Goal: Information Seeking & Learning: Find specific fact

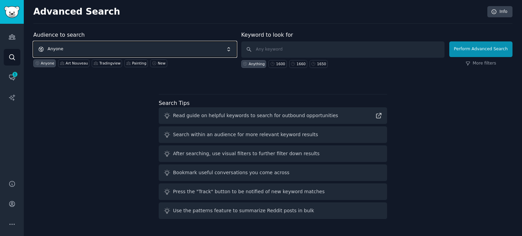
click at [92, 46] on span "Anyone" at bounding box center [134, 49] width 203 height 16
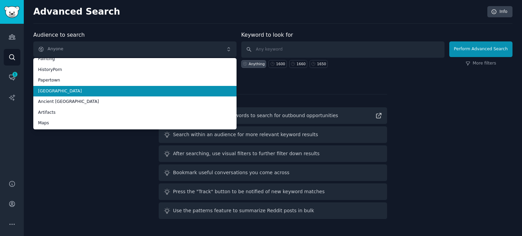
scroll to position [38, 0]
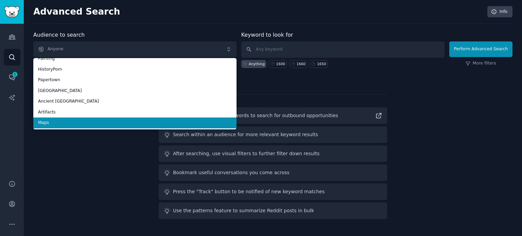
click at [68, 125] on span "Maps" at bounding box center [135, 123] width 194 height 6
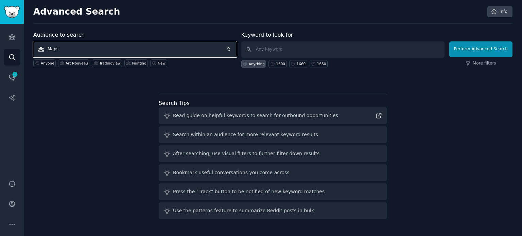
click at [134, 49] on span "Maps" at bounding box center [134, 49] width 203 height 16
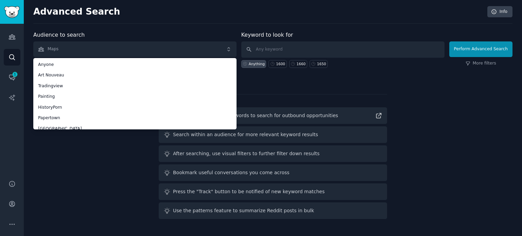
scroll to position [37, 0]
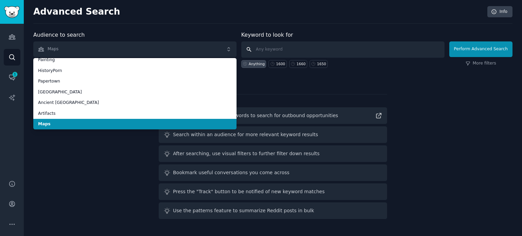
click at [289, 45] on input "text" at bounding box center [342, 49] width 203 height 16
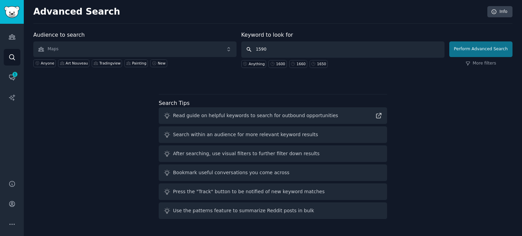
type input "1590"
click at [471, 48] on button "Perform Advanced Search" at bounding box center [480, 49] width 63 height 16
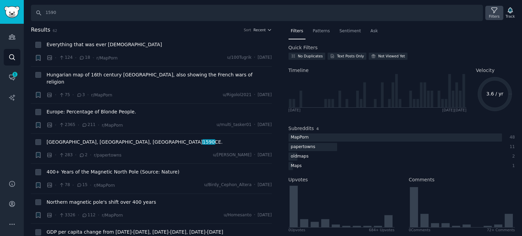
click at [496, 14] on div "Filters" at bounding box center [494, 16] width 11 height 5
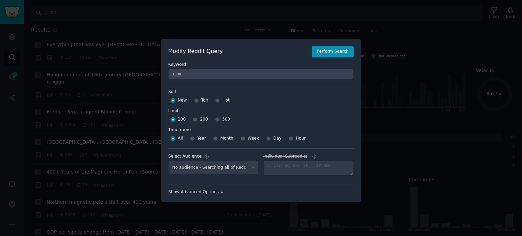
select select "f33d550f09"
click at [197, 99] on input "Top" at bounding box center [196, 100] width 5 height 5
radio input "true"
click at [215, 119] on input "500" at bounding box center [217, 119] width 5 height 5
radio input "true"
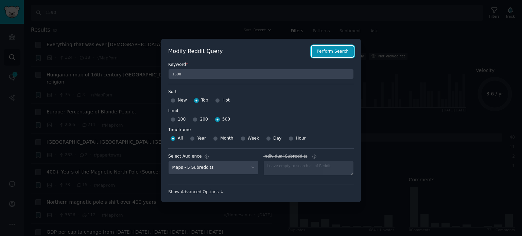
click at [338, 52] on button "Perform Search" at bounding box center [333, 52] width 42 height 12
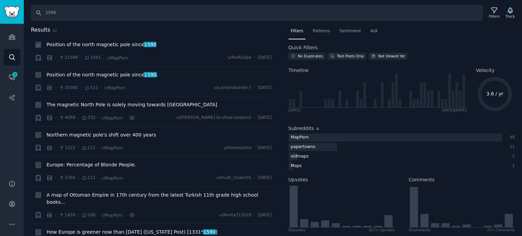
click at [86, 45] on span "Position of the north magnetic pole since [DATE]" at bounding box center [102, 44] width 110 height 7
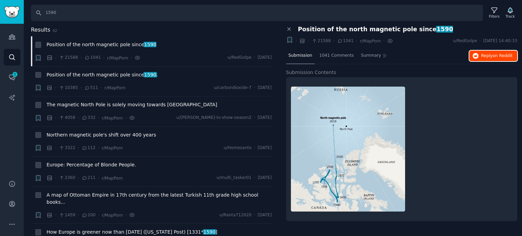
click at [487, 54] on span "Reply on Reddit" at bounding box center [496, 56] width 31 height 6
click at [84, 75] on span "Position of the north magnetic pole since [DATE] ." at bounding box center [102, 74] width 111 height 7
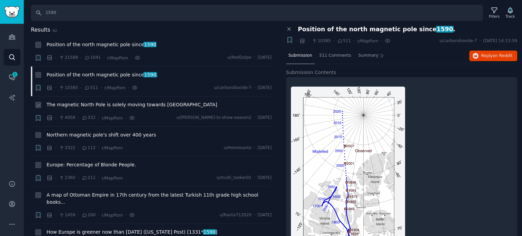
click at [73, 105] on span "The magnetic North Pole is solely moving towards [GEOGRAPHIC_DATA]" at bounding box center [132, 104] width 171 height 7
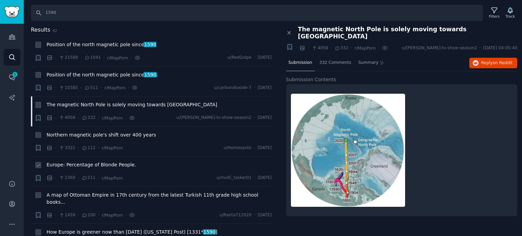
click at [75, 163] on span "Europe: Percentage of Blonde People." at bounding box center [91, 165] width 89 height 7
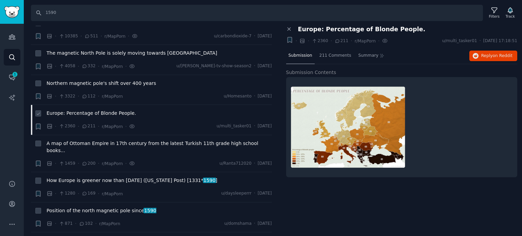
scroll to position [68, 0]
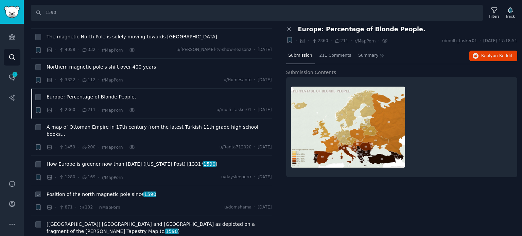
click at [80, 191] on span "Position of the north magnetic pole since [DATE]" at bounding box center [102, 194] width 110 height 7
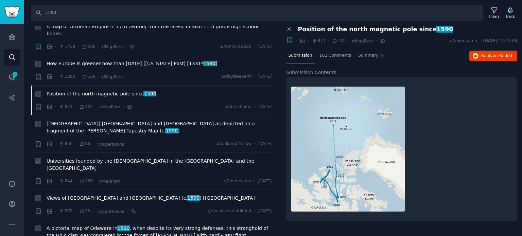
scroll to position [170, 0]
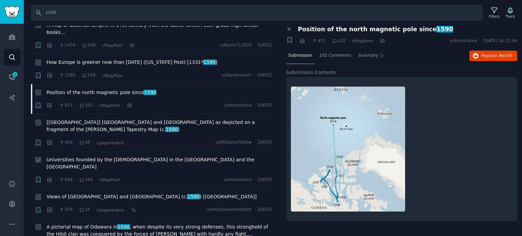
click at [86, 156] on span "Universities founded by the [DEMOGRAPHIC_DATA] in the [GEOGRAPHIC_DATA] and the…" at bounding box center [159, 163] width 225 height 14
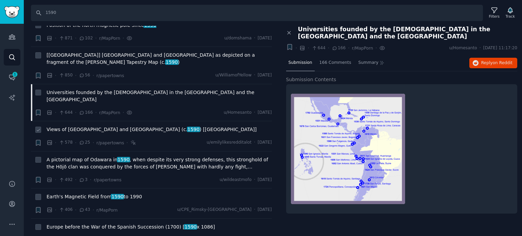
scroll to position [238, 0]
click at [93, 193] on span "Earth's Magnetic Field from [DATE] to [DATE]" at bounding box center [95, 196] width 96 height 7
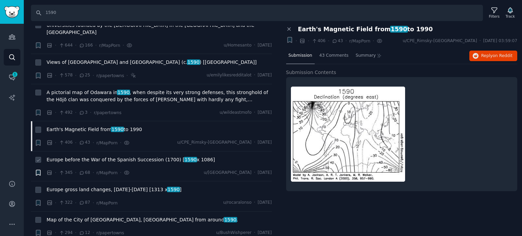
scroll to position [306, 0]
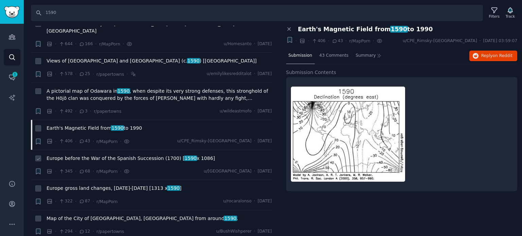
click at [89, 155] on span "Europe before the War of the Spanish Succession (1700) [ 1590 x 1086]" at bounding box center [131, 158] width 169 height 7
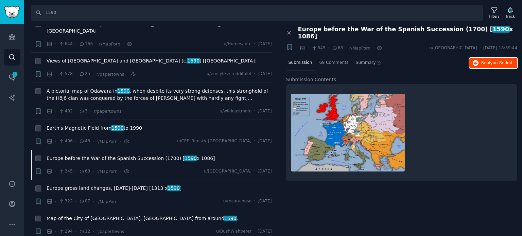
click at [489, 60] on span "Reply on Reddit" at bounding box center [496, 63] width 31 height 6
click at [91, 185] on span "Europe gross land changes, [DATE]-[DATE] [1313 x 1590 ]" at bounding box center [114, 188] width 135 height 7
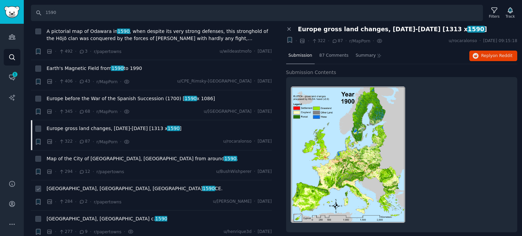
scroll to position [374, 0]
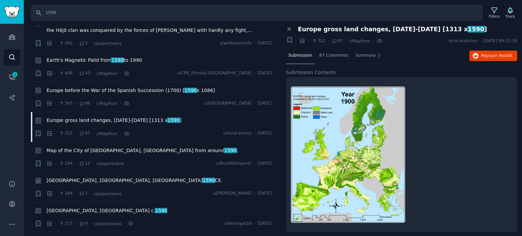
click at [60, 177] on span "[GEOGRAPHIC_DATA], [GEOGRAPHIC_DATA], in [DATE]." at bounding box center [135, 180] width 176 height 7
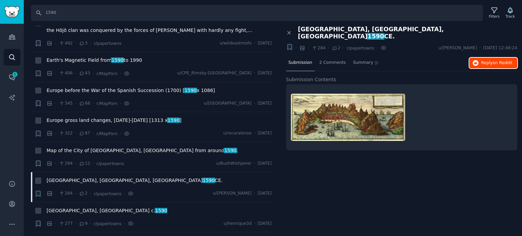
click at [483, 60] on span "Reply on Reddit" at bounding box center [496, 63] width 31 height 6
click at [73, 207] on span "[GEOGRAPHIC_DATA], [GEOGRAPHIC_DATA] c. [DATE]" at bounding box center [107, 210] width 121 height 7
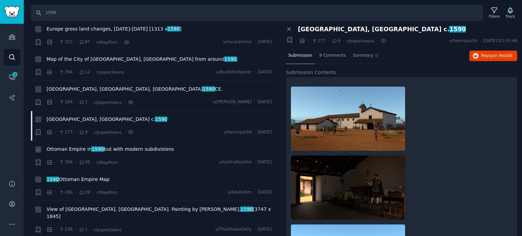
scroll to position [476, 0]
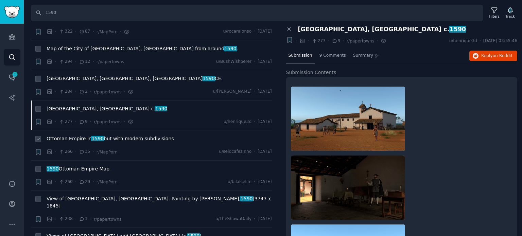
click at [99, 135] on span "Ottoman Empire in [DATE] but with modern subdivisions" at bounding box center [111, 138] width 128 height 7
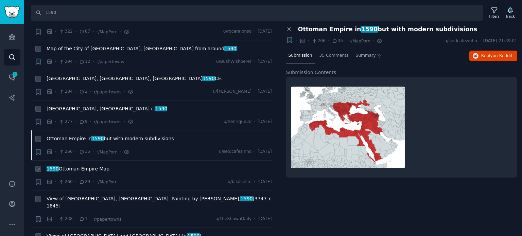
click at [64, 166] on span "1590 Ottoman Empire Map" at bounding box center [78, 169] width 63 height 7
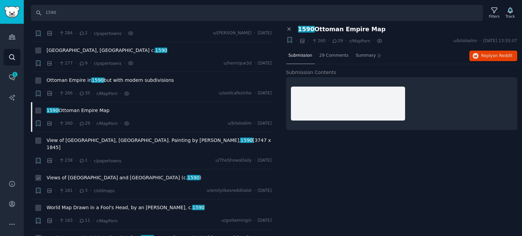
scroll to position [544, 0]
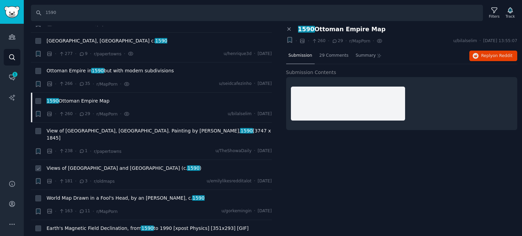
click at [75, 165] on span "Views of [GEOGRAPHIC_DATA] and [GEOGRAPHIC_DATA] (c. [DATE] )" at bounding box center [124, 168] width 155 height 7
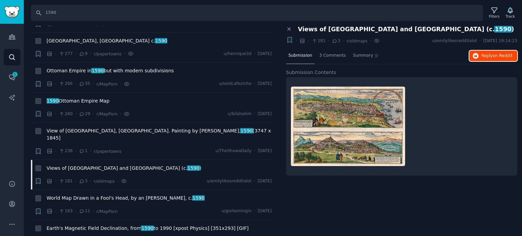
click at [491, 56] on span "Reply on Reddit" at bounding box center [496, 56] width 31 height 6
click at [87, 195] on span "World Map Drawn in a Fool's Head, by an [PERSON_NAME], c. [DATE]" at bounding box center [126, 198] width 158 height 7
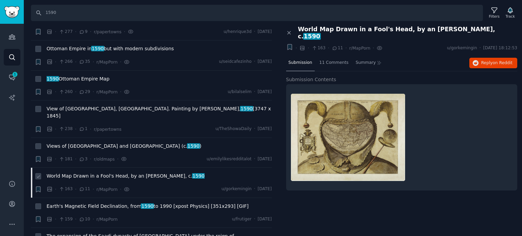
scroll to position [578, 0]
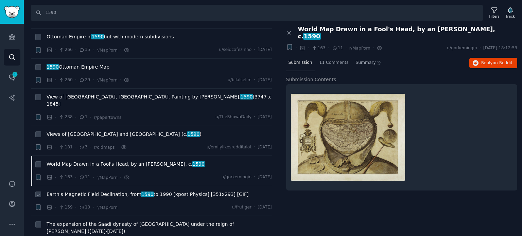
click at [92, 191] on span "Earth's Magnetic Field Declination, from [DATE] to [DATE] [xpost Physics] [351x…" at bounding box center [148, 194] width 202 height 7
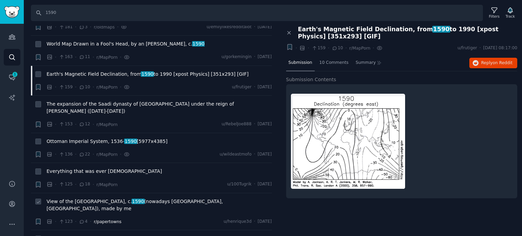
scroll to position [714, 0]
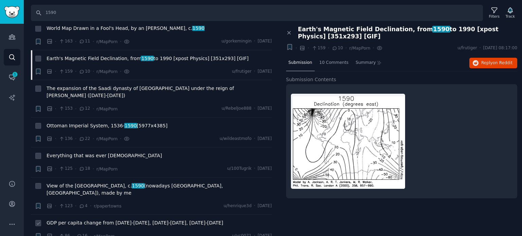
click at [91, 220] on span "GDP per capita change from [DATE]-[DATE], [DATE]-[DATE], [DATE]-[DATE]" at bounding box center [135, 223] width 177 height 7
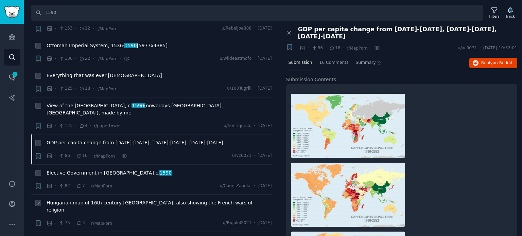
scroll to position [816, 0]
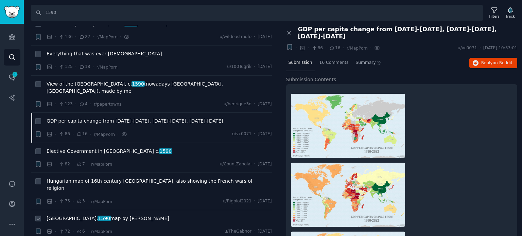
click at [98, 216] on span "1590" at bounding box center [104, 218] width 13 height 5
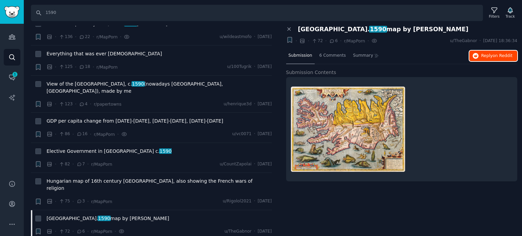
click at [484, 57] on span "Reply on Reddit" at bounding box center [496, 56] width 31 height 6
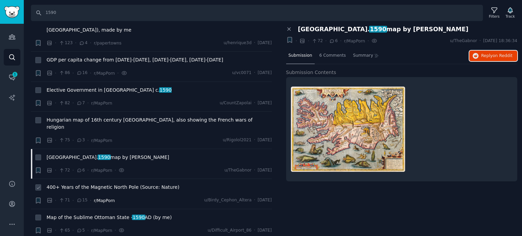
scroll to position [884, 0]
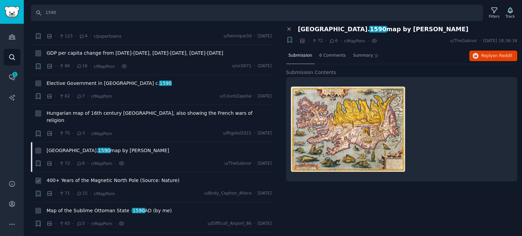
click at [90, 177] on span "400+ Years of the Magnetic North Pole (Source: Nature)" at bounding box center [113, 180] width 133 height 7
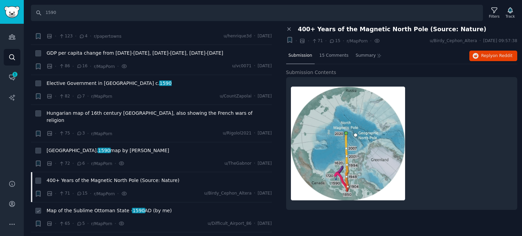
click at [82, 207] on span "Map of the Sublime Ottoman State - [DATE] (by me)" at bounding box center [109, 210] width 125 height 7
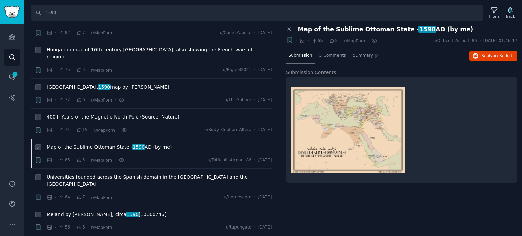
scroll to position [952, 0]
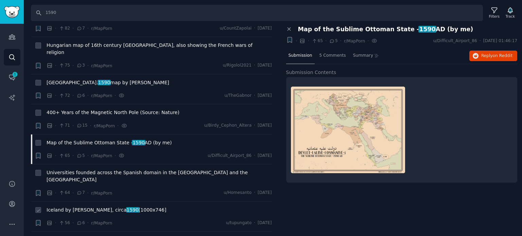
click at [86, 207] on span "Iceland by [PERSON_NAME], circa [DATE] [1000x746]" at bounding box center [107, 210] width 120 height 7
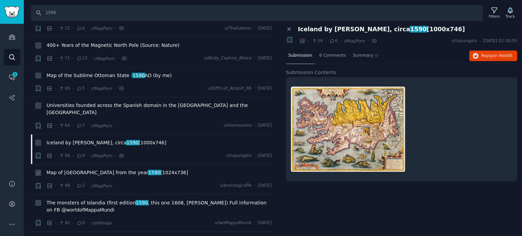
scroll to position [1020, 0]
click at [67, 169] on span "Map of [GEOGRAPHIC_DATA] from the year [DATE] [1024x736]" at bounding box center [117, 172] width 141 height 7
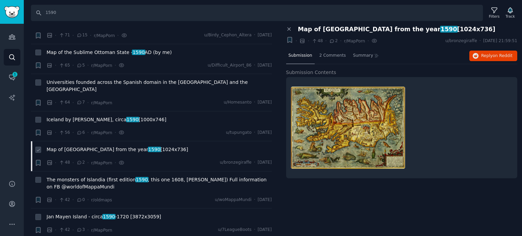
scroll to position [1088, 0]
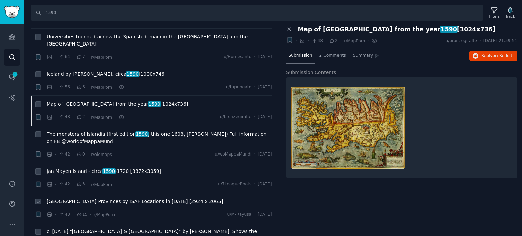
click at [68, 198] on span "[GEOGRAPHIC_DATA] Provinces by ISAF Locations in [DATE] [2924 x 2065]" at bounding box center [135, 201] width 176 height 7
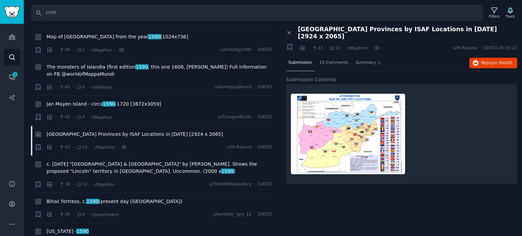
scroll to position [1156, 0]
click at [73, 198] on span "Bihać fortress, c. [DATE] (present day [GEOGRAPHIC_DATA])" at bounding box center [115, 201] width 136 height 7
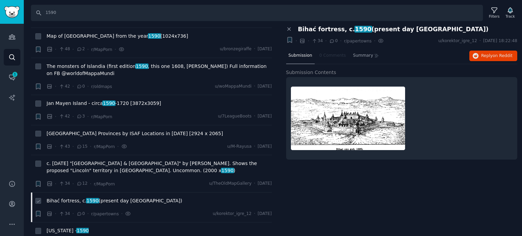
scroll to position [1224, 0]
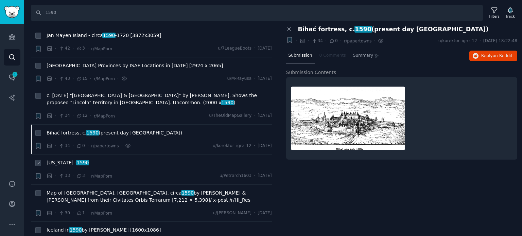
click at [67, 159] on span "[US_STATE] - 1590" at bounding box center [68, 162] width 42 height 7
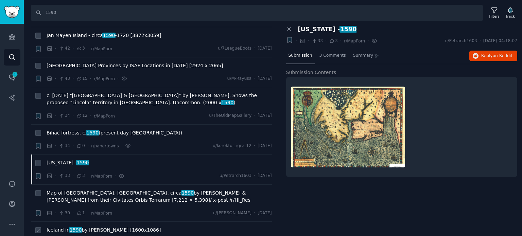
scroll to position [1292, 0]
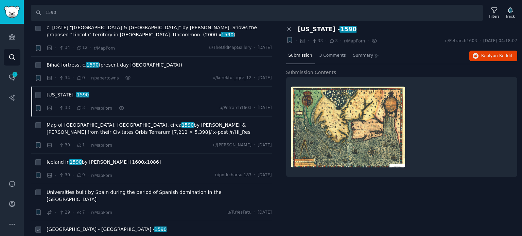
click at [75, 226] on span "[GEOGRAPHIC_DATA] - [GEOGRAPHIC_DATA] - 1590" at bounding box center [107, 229] width 120 height 7
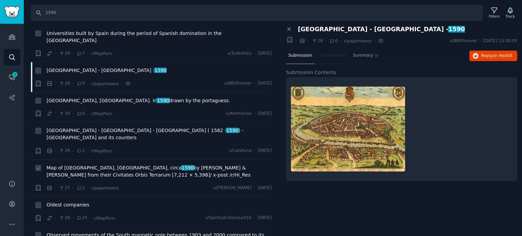
scroll to position [1462, 0]
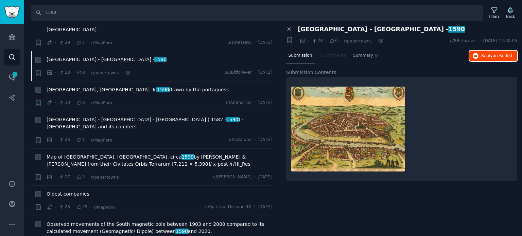
click at [481, 55] on button "Reply on Reddit" at bounding box center [494, 56] width 48 height 11
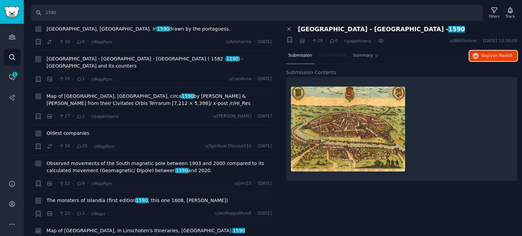
scroll to position [1530, 0]
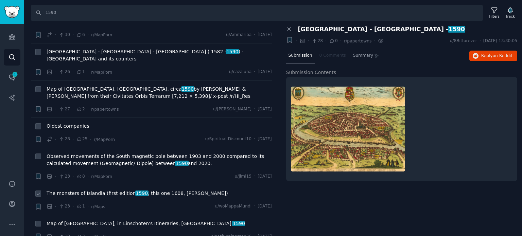
click at [84, 190] on div "The monsters of Islandia (first edition 1590 , this one 1608, [PERSON_NAME])" at bounding box center [159, 195] width 225 height 10
click at [87, 190] on span "The monsters of Islandia (first edition 1590 , this one 1608, [PERSON_NAME])" at bounding box center [138, 193] width 182 height 7
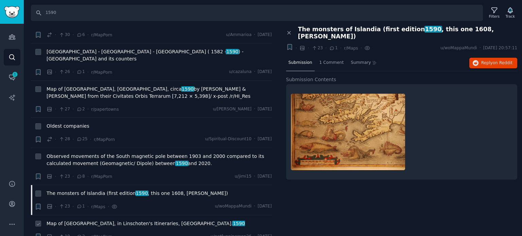
click at [93, 220] on span "Map of [GEOGRAPHIC_DATA], in Linschoten's Itineraries, [GEOGRAPHIC_DATA]. 1590" at bounding box center [146, 223] width 199 height 7
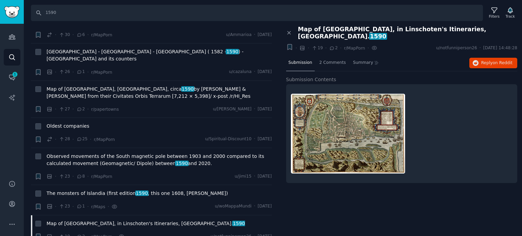
click at [487, 63] on div "Submission 2 Comments Summary Reply on Reddit" at bounding box center [402, 63] width 232 height 16
click at [489, 60] on span "Reply on Reddit" at bounding box center [496, 63] width 31 height 6
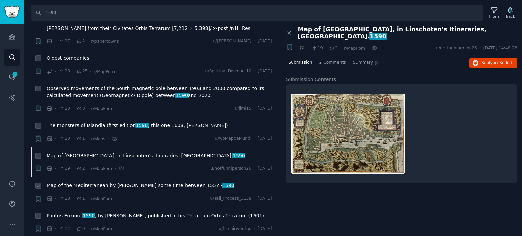
click at [87, 182] on div "Map of the Mediterranean by [PERSON_NAME] some time between [DATE] - [DATE]" at bounding box center [159, 187] width 225 height 10
click at [92, 182] on span "Map of the Mediterranean by [PERSON_NAME] some time between [DATE] - [DATE]" at bounding box center [141, 185] width 188 height 7
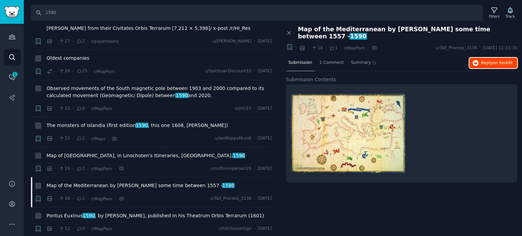
click at [483, 60] on span "Reply on Reddit" at bounding box center [496, 63] width 31 height 6
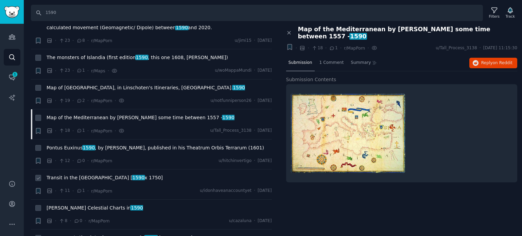
click at [73, 174] on span "Transit in the [GEOGRAPHIC_DATA] [ 1590 x 1750]" at bounding box center [105, 177] width 116 height 7
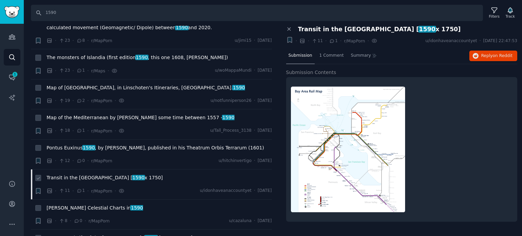
scroll to position [1734, 0]
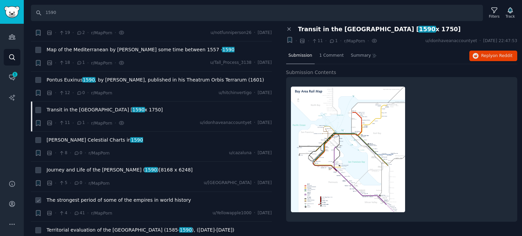
click at [67, 197] on span "The strongest period of some of the empires in world history" at bounding box center [119, 200] width 145 height 7
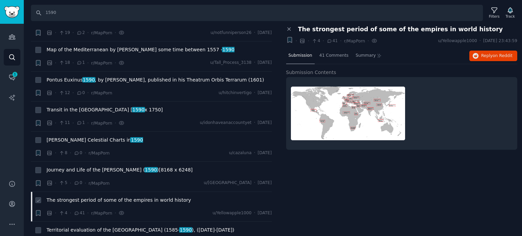
scroll to position [1735, 0]
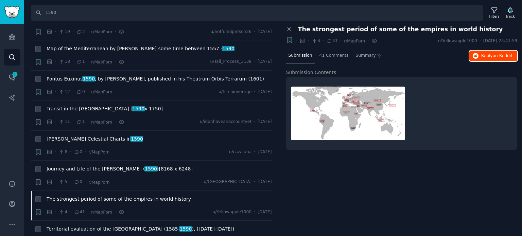
click at [479, 58] on button "Reply on Reddit" at bounding box center [494, 56] width 48 height 11
